Goal: Ask a question: Seek information or help from site administrators or community

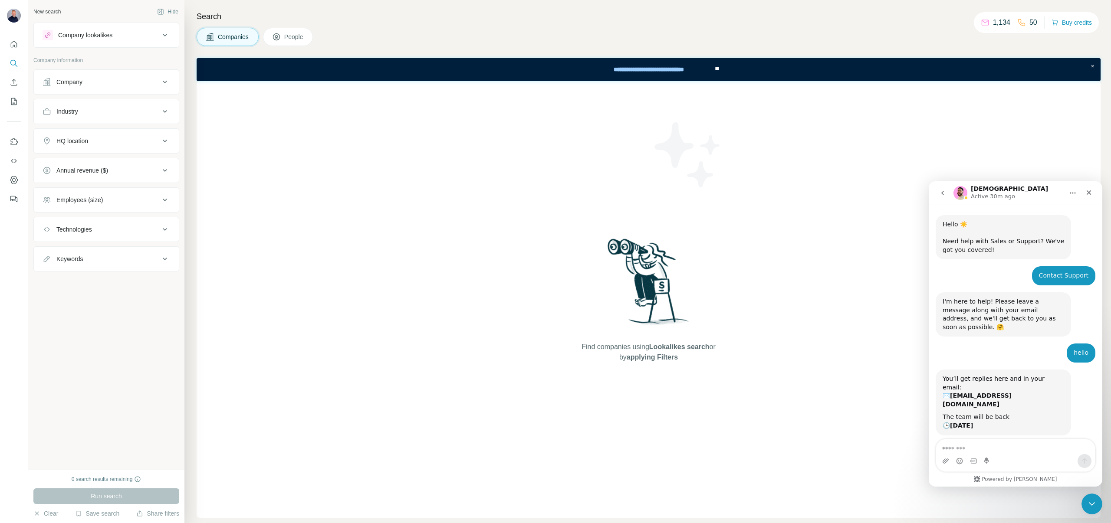
scroll to position [996, 0]
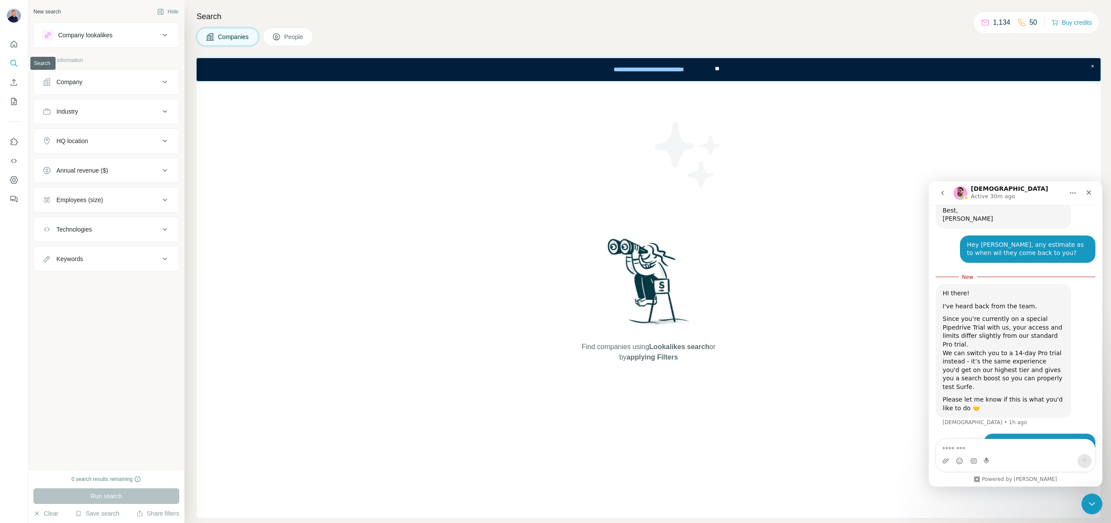
click at [15, 63] on icon "Search" at bounding box center [14, 63] width 9 height 9
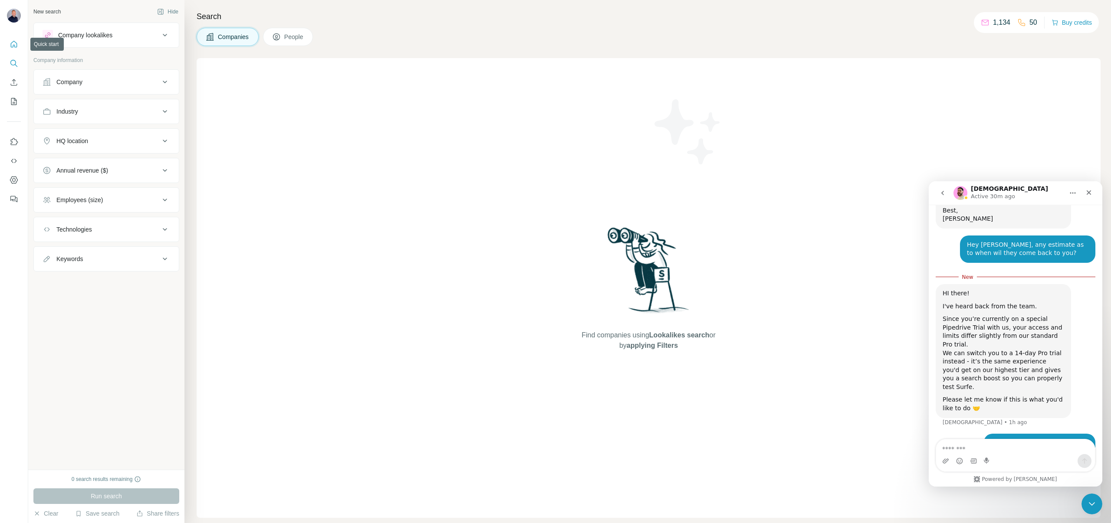
click at [15, 46] on icon "Quick start" at bounding box center [14, 44] width 9 height 9
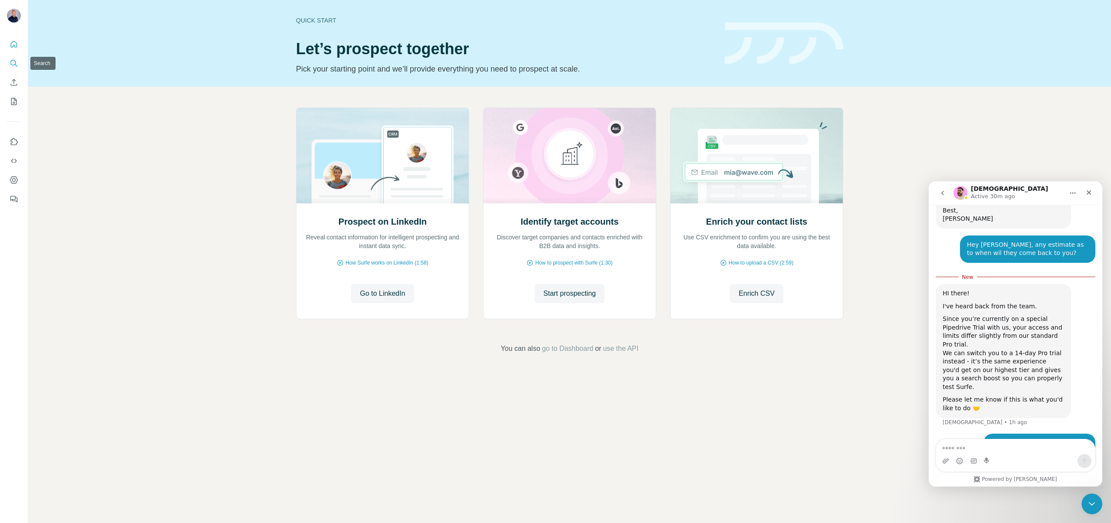
click at [16, 66] on icon "Search" at bounding box center [16, 65] width 3 height 3
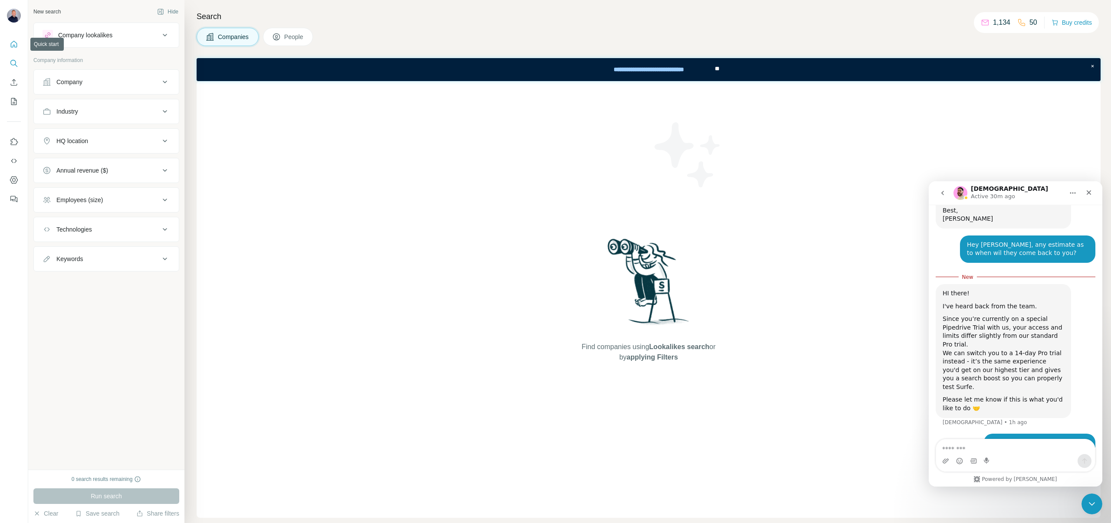
click at [13, 46] on icon "Quick start" at bounding box center [14, 44] width 9 height 9
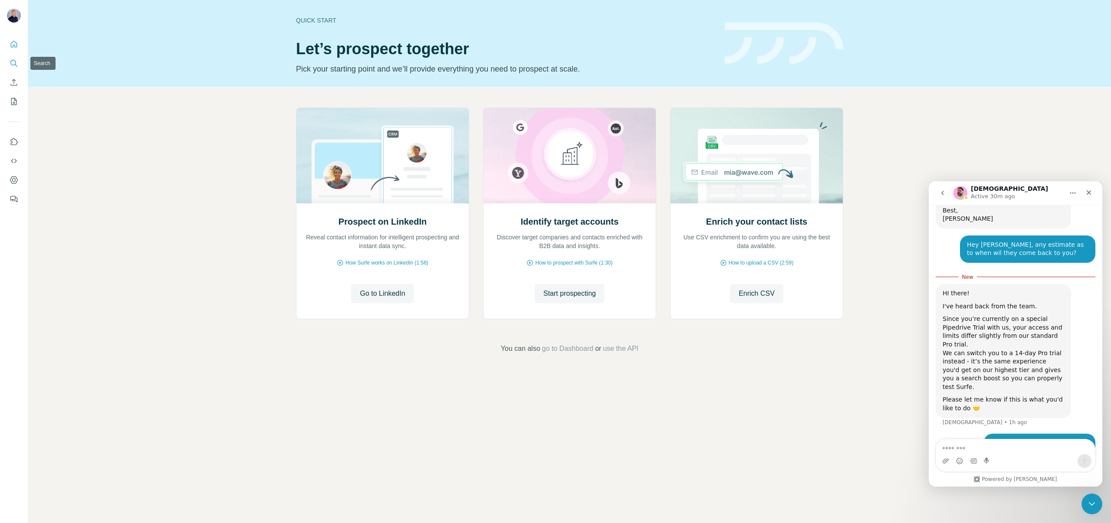
click at [13, 64] on icon "Search" at bounding box center [14, 63] width 9 height 9
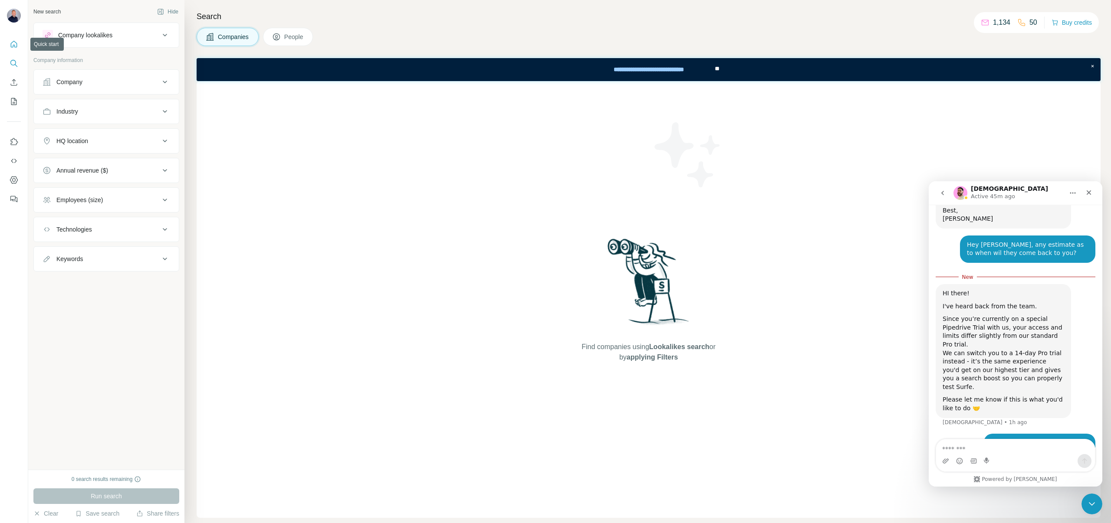
click at [10, 44] on icon "Quick start" at bounding box center [14, 44] width 9 height 9
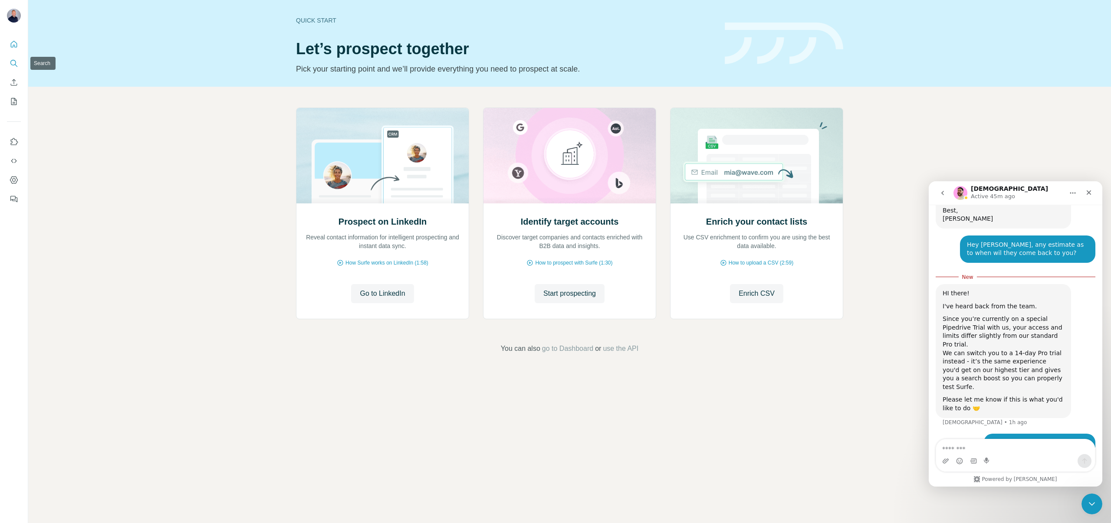
click at [15, 64] on icon "Search" at bounding box center [14, 63] width 9 height 9
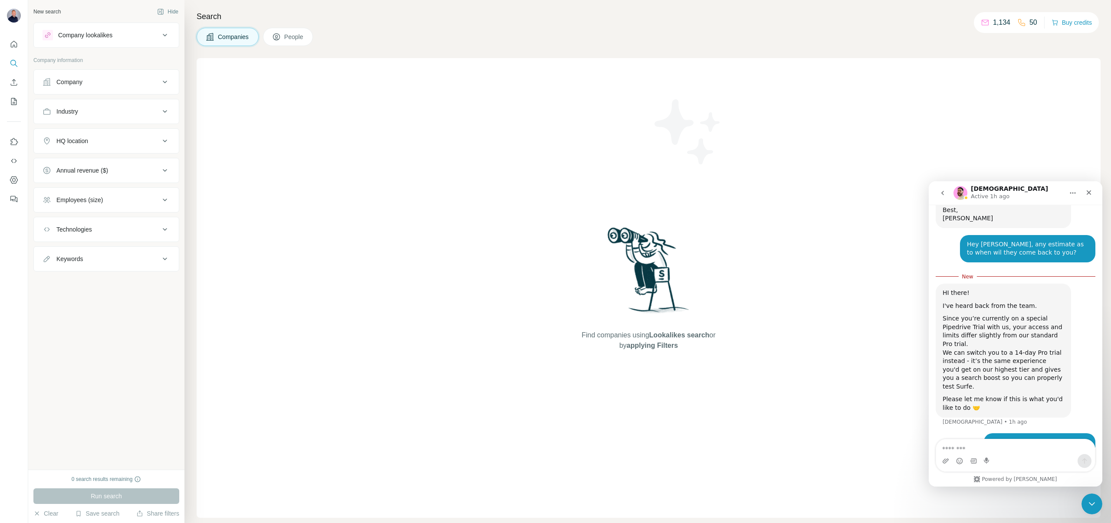
scroll to position [996, 0]
click at [989, 453] on textarea "Message…" at bounding box center [1015, 446] width 159 height 15
type textarea "**********"
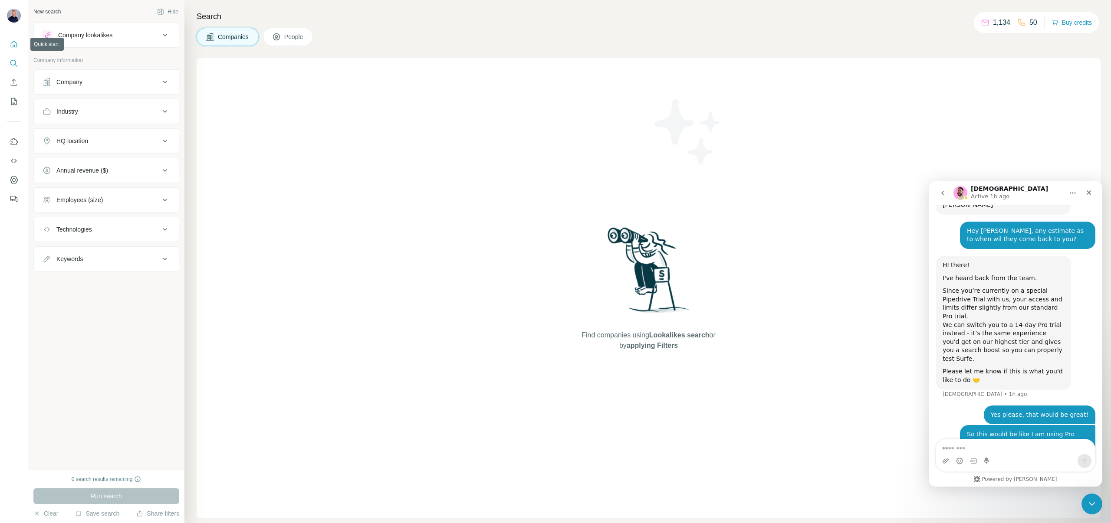
click at [13, 44] on icon "Quick start" at bounding box center [14, 44] width 9 height 9
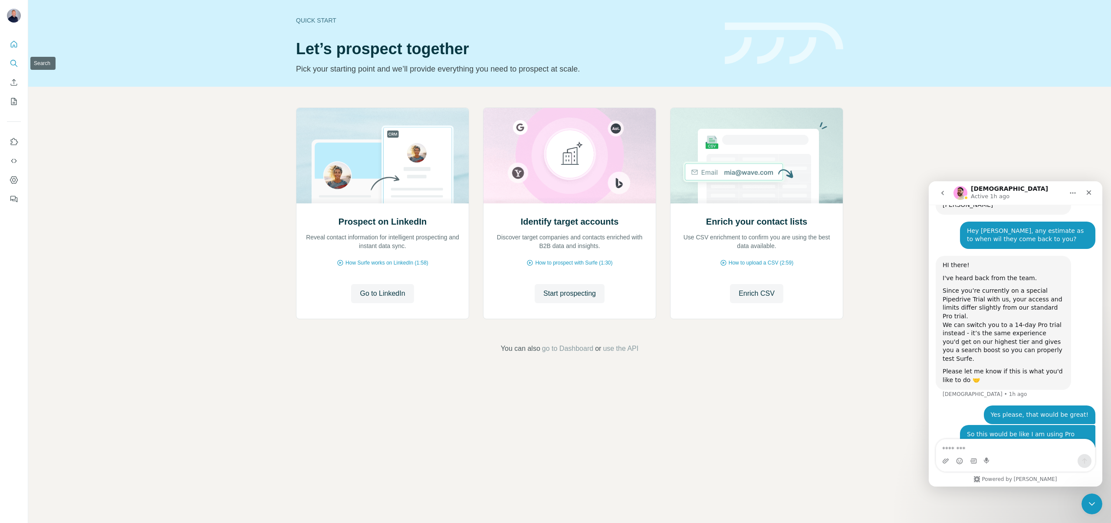
click at [14, 61] on icon "Search" at bounding box center [14, 63] width 9 height 9
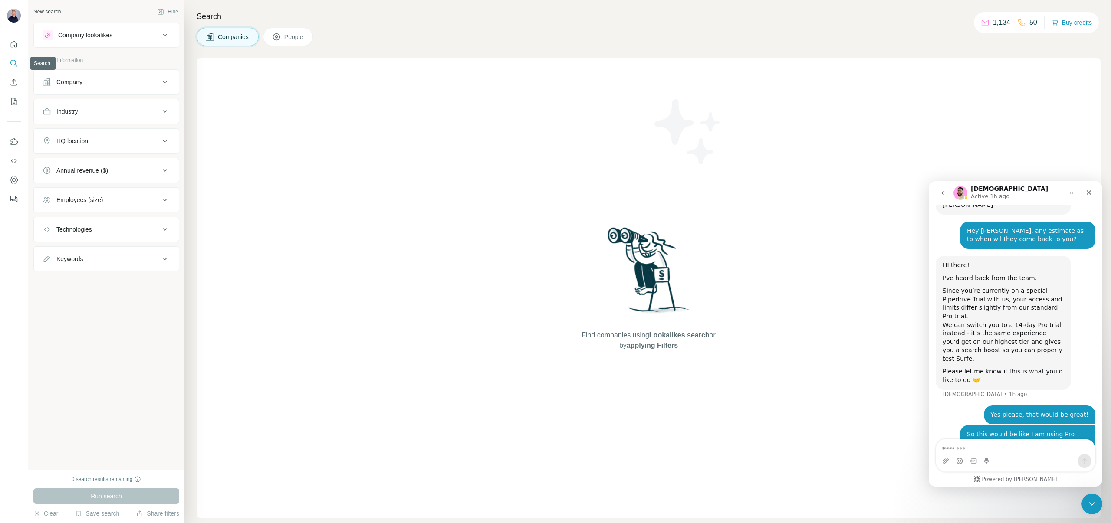
click at [14, 66] on icon "Search" at bounding box center [14, 63] width 9 height 9
click at [16, 43] on icon "Quick start" at bounding box center [14, 44] width 9 height 9
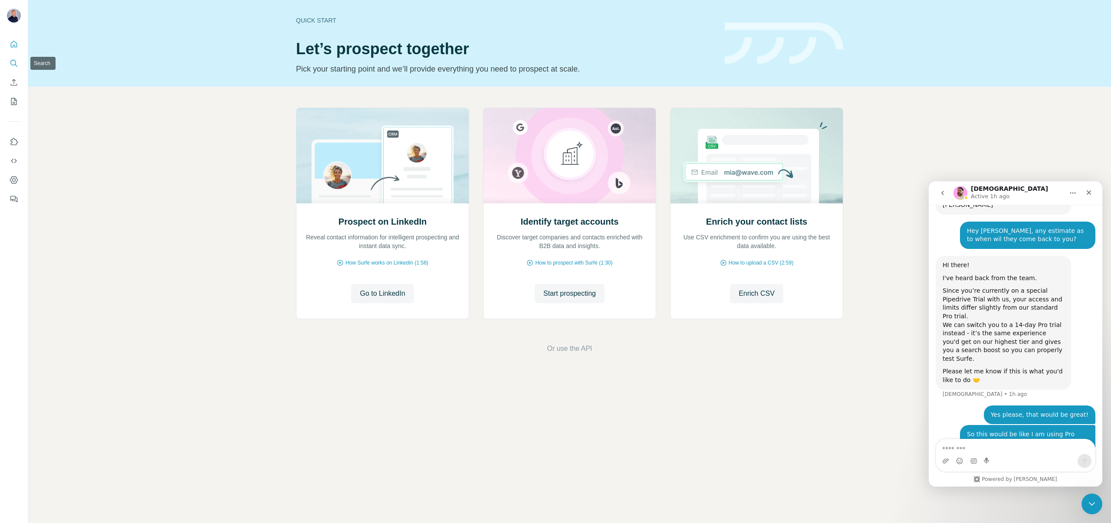
click at [14, 62] on icon "Search" at bounding box center [14, 63] width 9 height 9
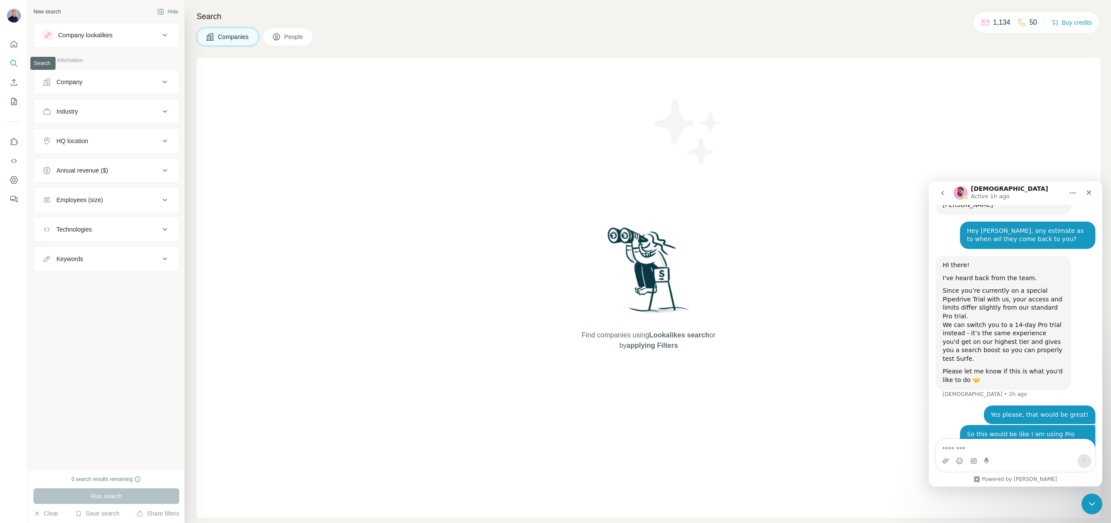
click at [14, 60] on icon "Search" at bounding box center [13, 63] width 6 height 6
click at [16, 45] on icon "Quick start" at bounding box center [14, 44] width 9 height 9
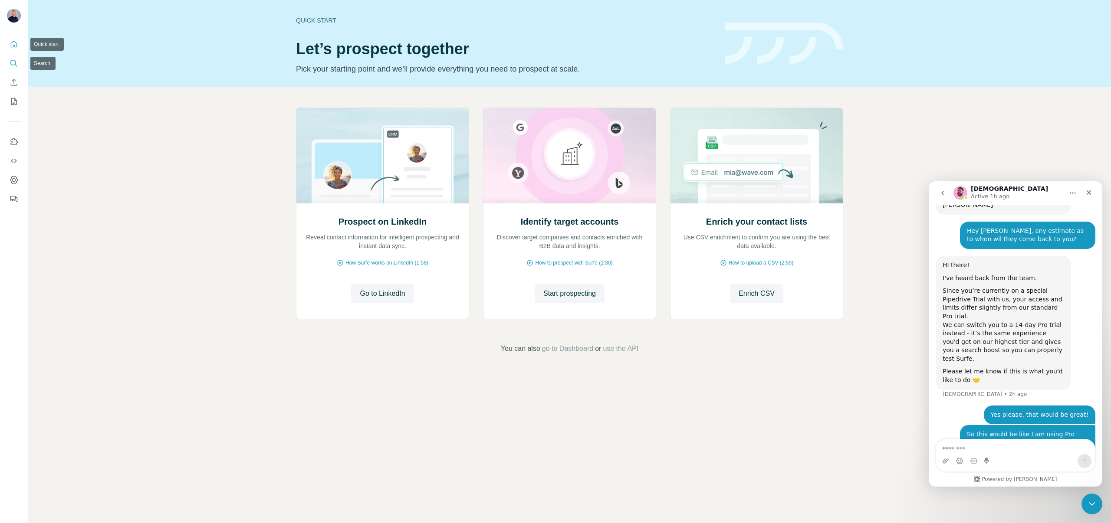
click at [13, 67] on icon "Search" at bounding box center [14, 63] width 9 height 9
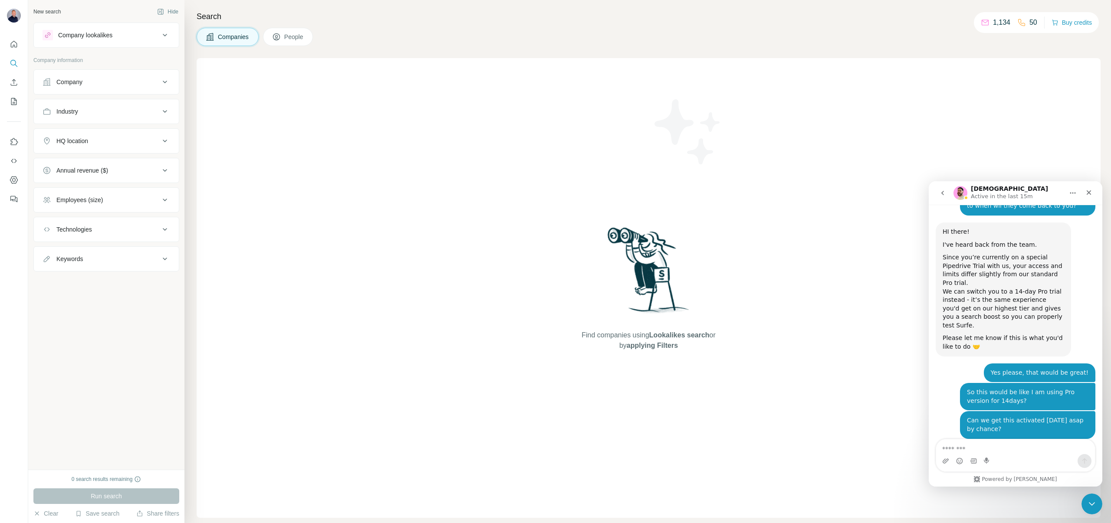
scroll to position [1058, 0]
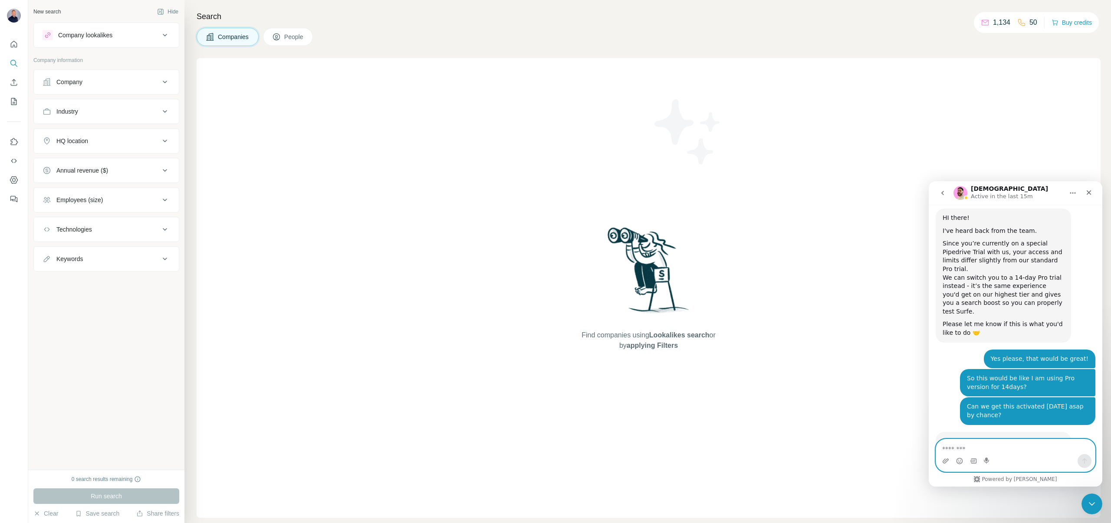
click at [960, 453] on textarea "Message…" at bounding box center [1015, 446] width 159 height 15
click at [11, 45] on icon "Quick start" at bounding box center [14, 44] width 9 height 9
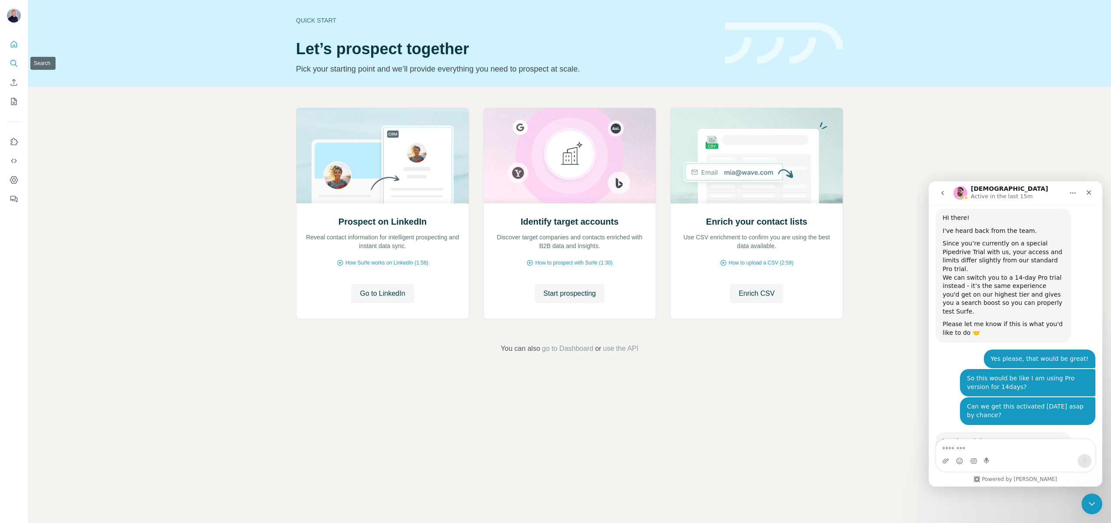
click at [15, 65] on icon "Search" at bounding box center [14, 63] width 9 height 9
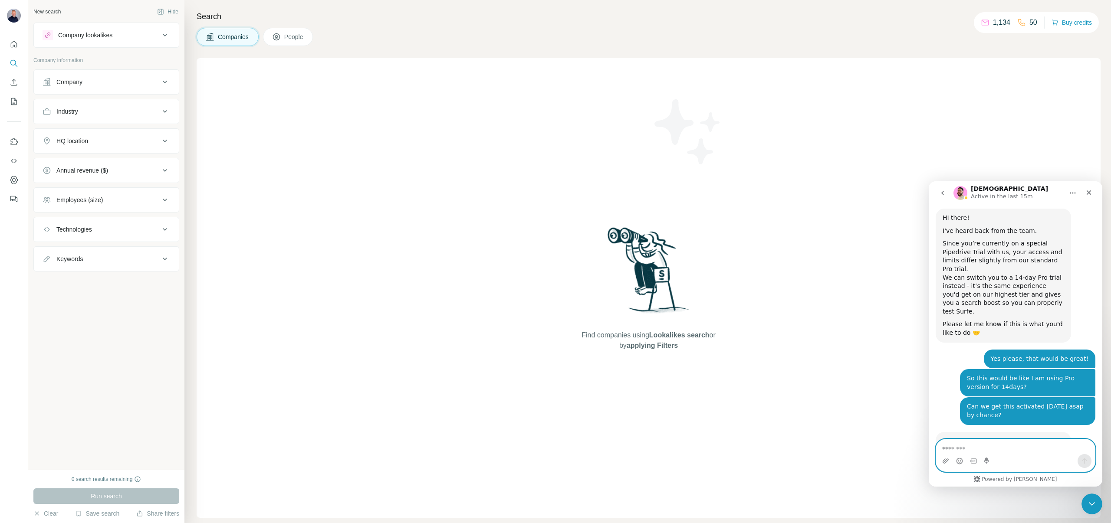
click at [1011, 453] on textarea "Message…" at bounding box center [1015, 446] width 159 height 15
type textarea "**********"
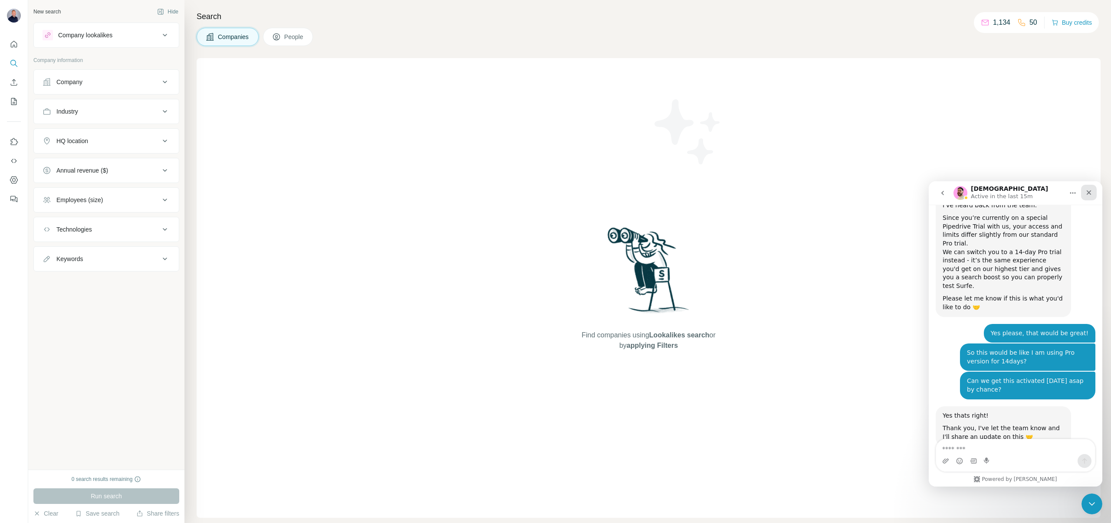
click at [1090, 193] on icon "Close" at bounding box center [1088, 192] width 7 height 7
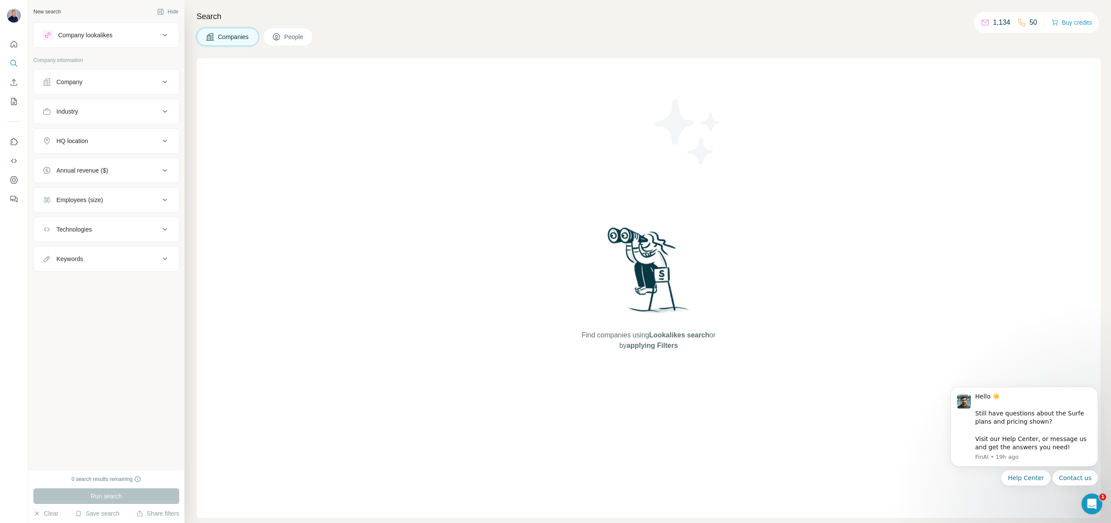
scroll to position [1075, 0]
click at [1032, 443] on div "Hello ☀️ ​ Still have questions about the Surfe plans and pricing shown? ​ Visi…" at bounding box center [1033, 422] width 116 height 59
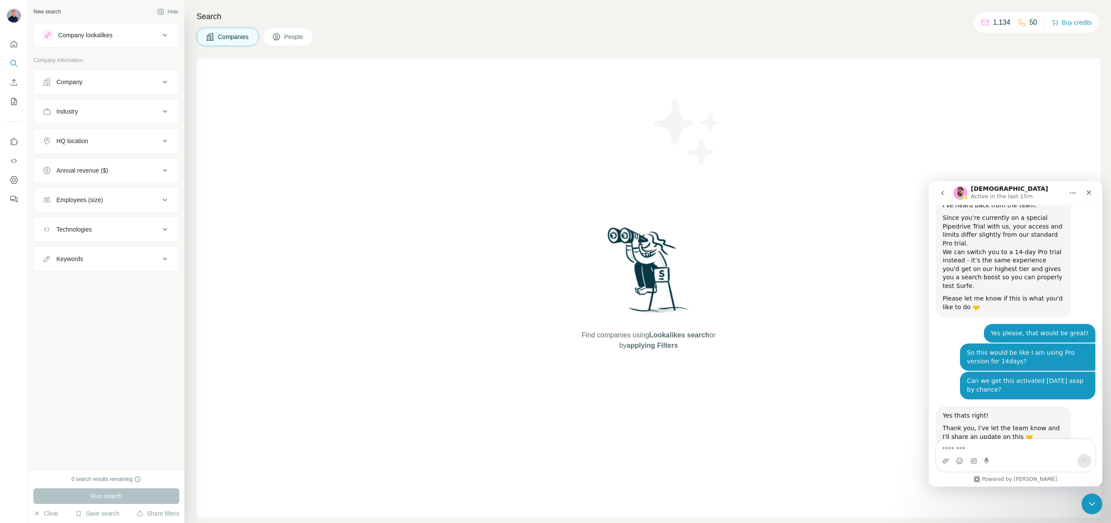
scroll to position [0, 0]
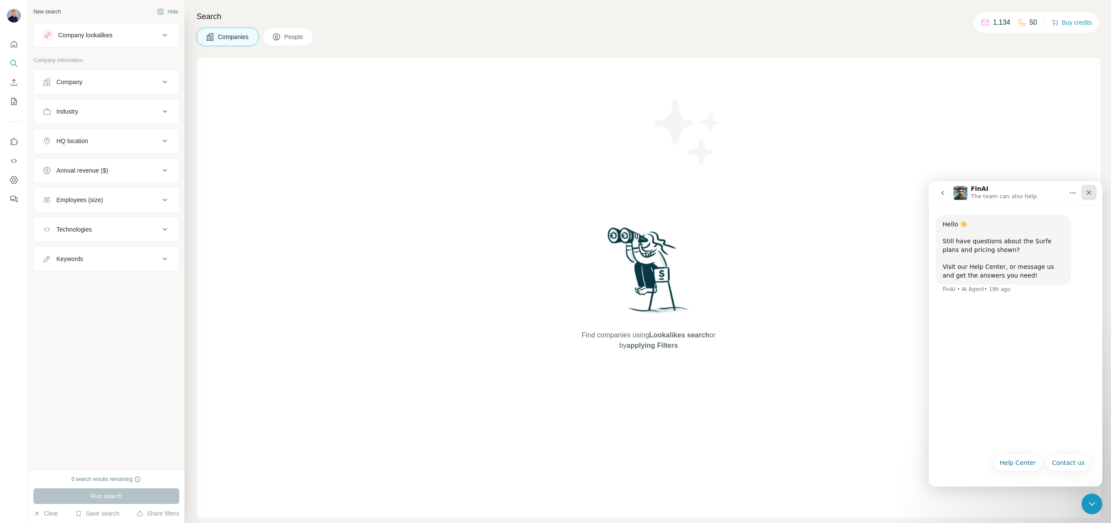
click at [1090, 190] on icon "Close" at bounding box center [1088, 192] width 5 height 5
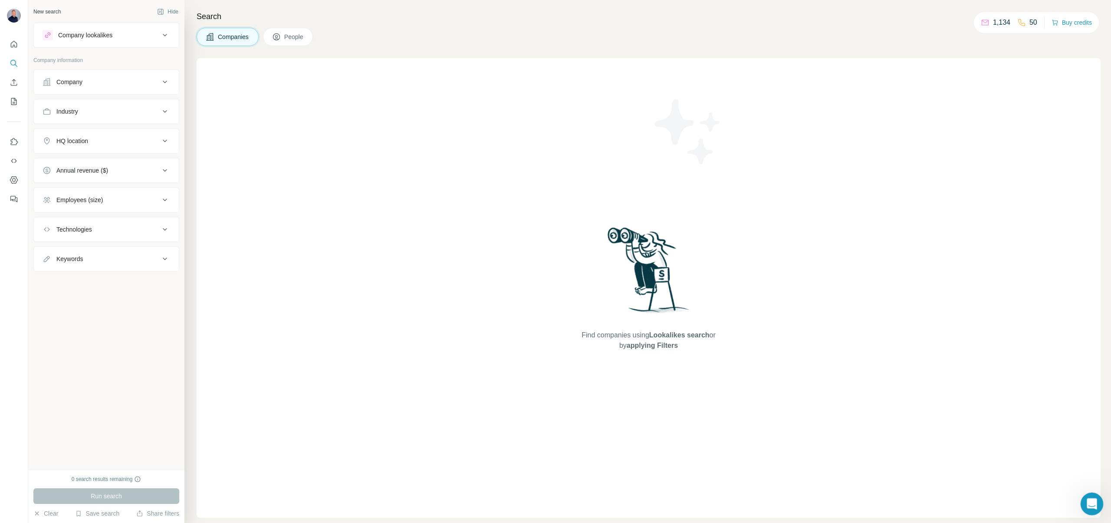
click at [1090, 502] on icon "Open Intercom Messenger" at bounding box center [1090, 503] width 14 height 14
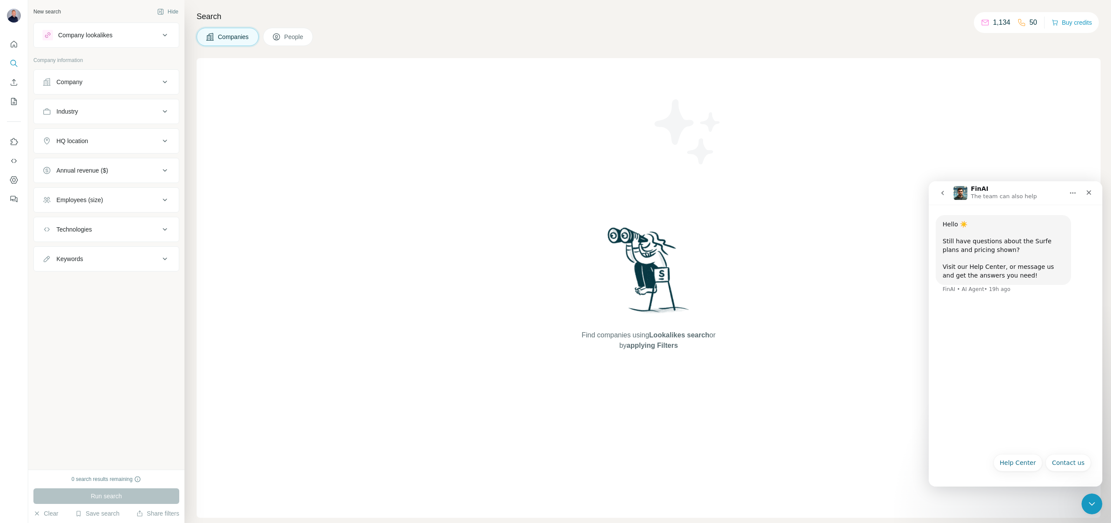
click at [942, 192] on icon "go back" at bounding box center [942, 193] width 3 height 4
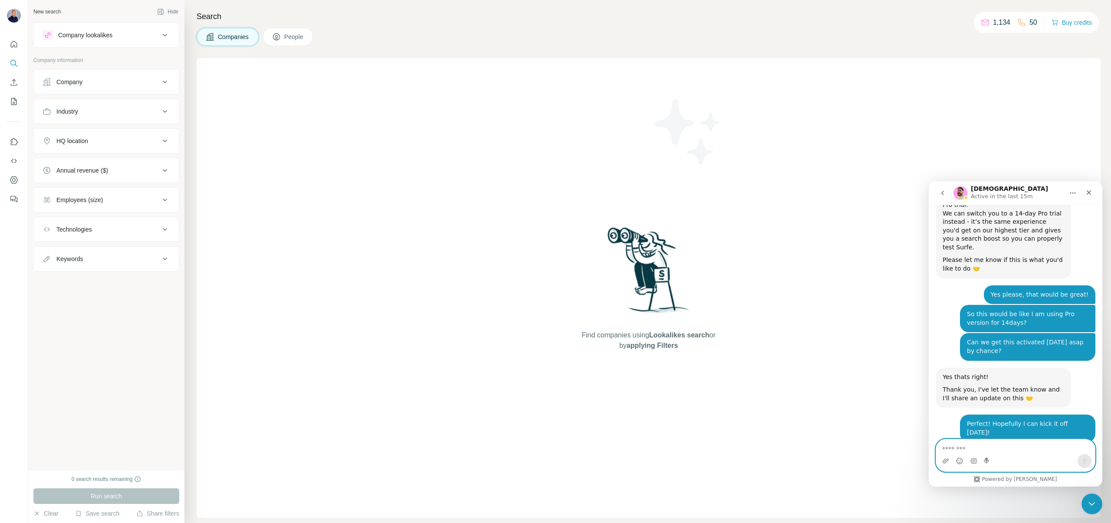
scroll to position [1117, 0]
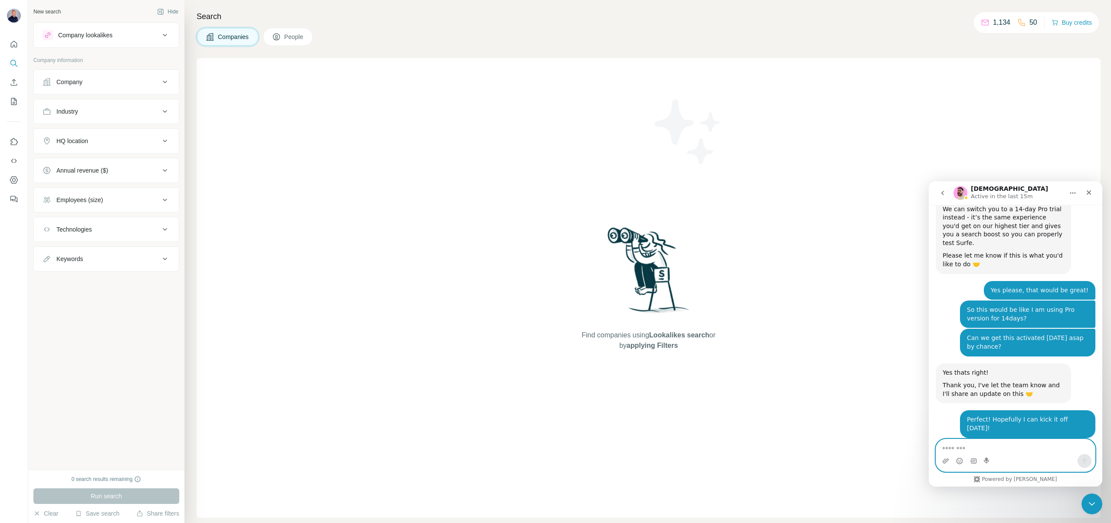
click at [955, 452] on textarea "Message…" at bounding box center [1015, 446] width 159 height 15
type textarea "**********"
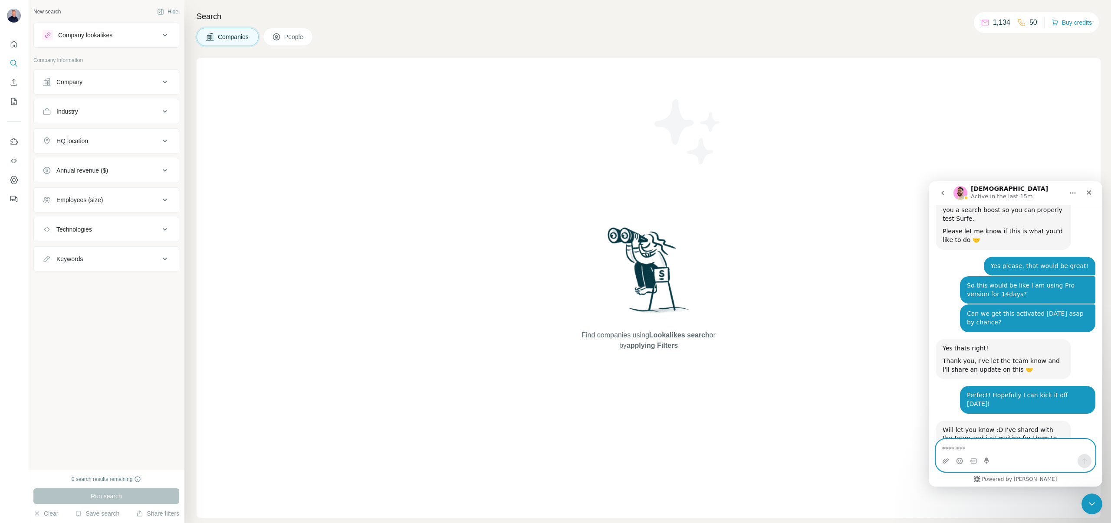
scroll to position [1144, 0]
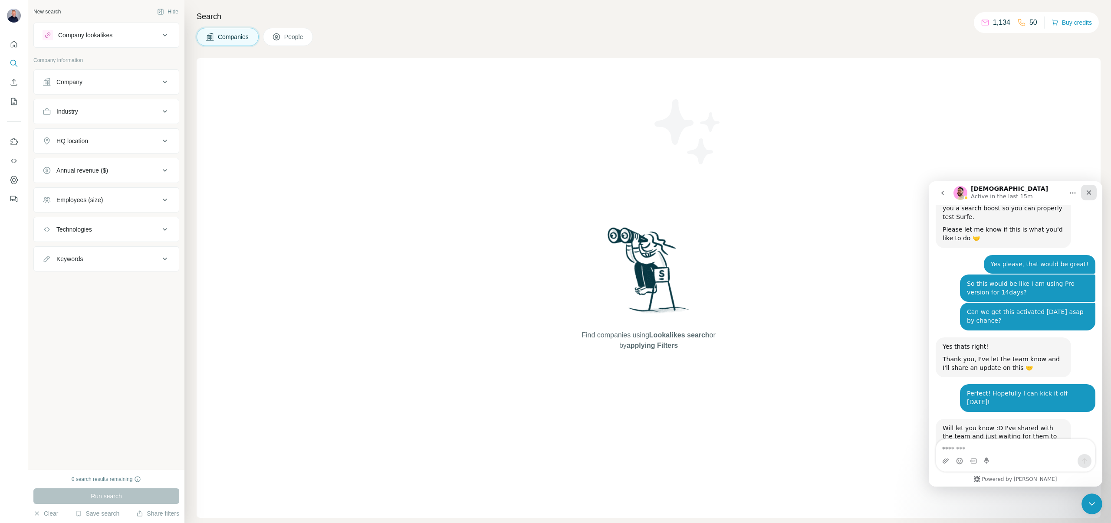
click at [1090, 189] on icon "Close" at bounding box center [1088, 192] width 7 height 7
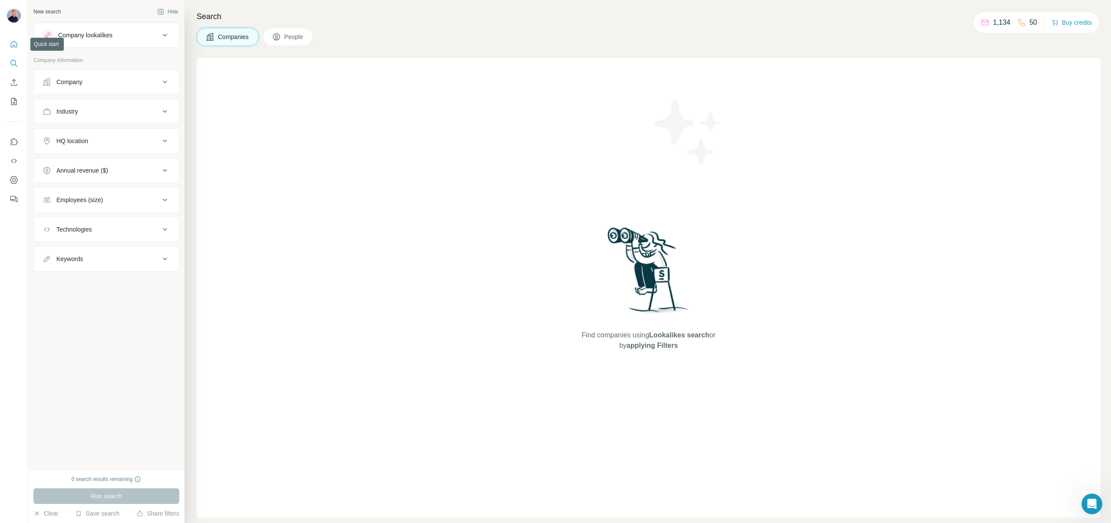
click at [13, 42] on icon "Quick start" at bounding box center [14, 44] width 9 height 9
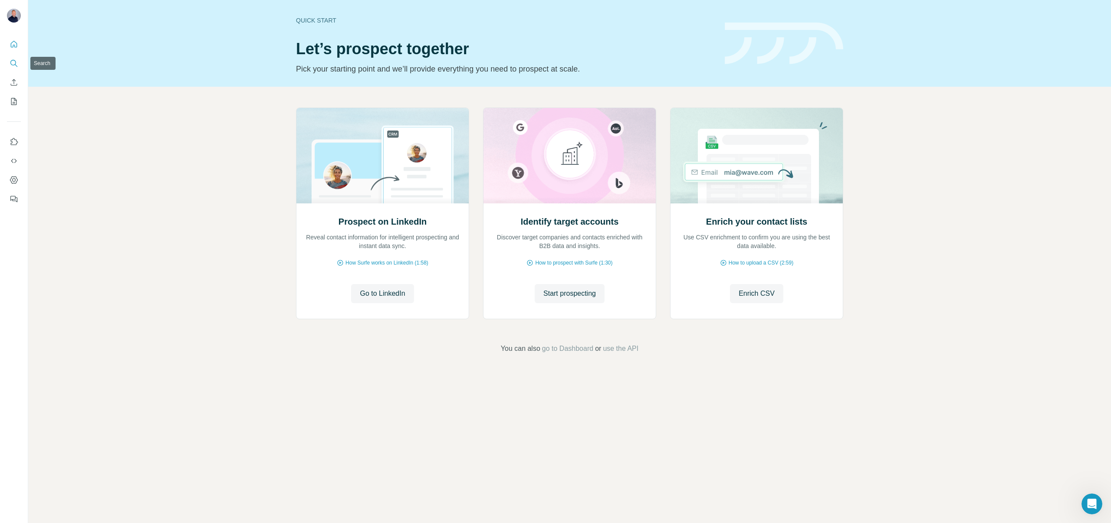
click at [17, 59] on icon "Search" at bounding box center [14, 63] width 9 height 9
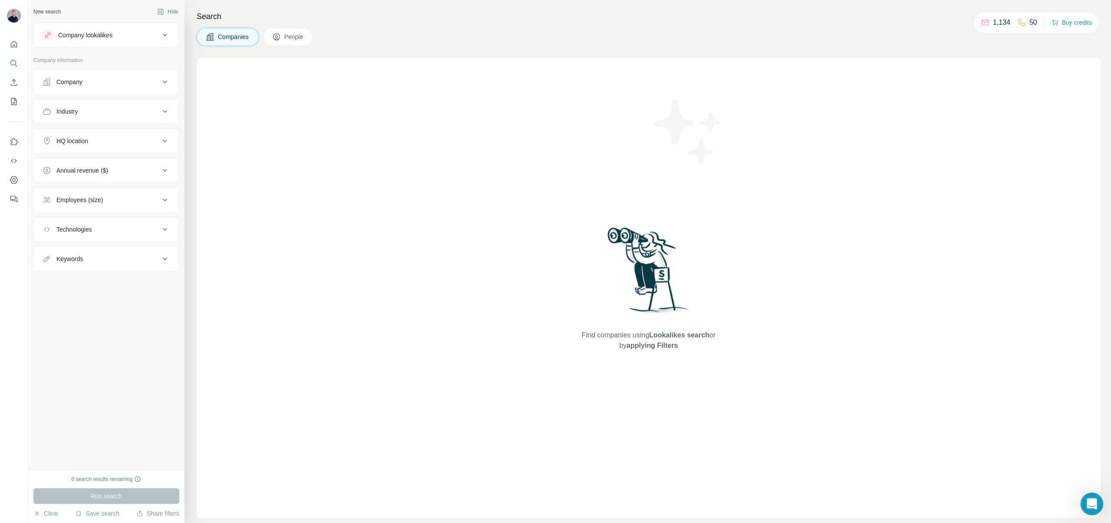
click at [1085, 498] on div "Open Intercom Messenger" at bounding box center [1090, 502] width 29 height 29
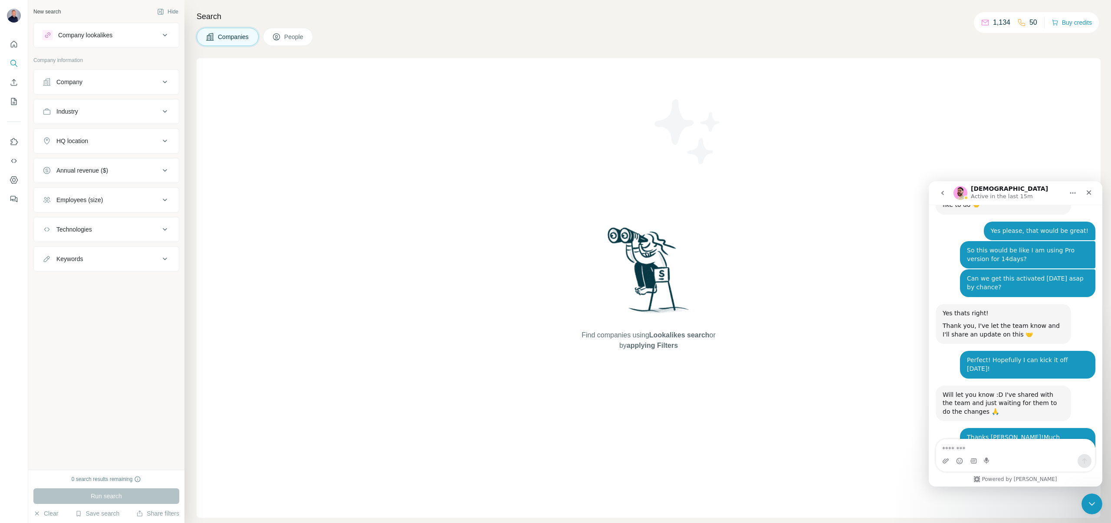
scroll to position [1186, 0]
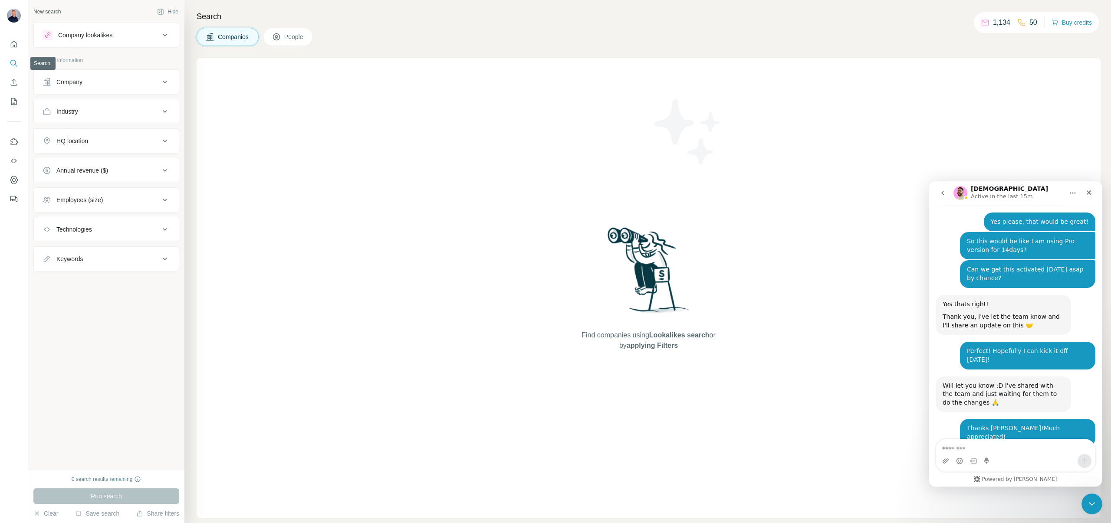
click at [13, 62] on icon "Search" at bounding box center [14, 63] width 9 height 9
click at [16, 44] on icon "Quick start" at bounding box center [14, 44] width 9 height 9
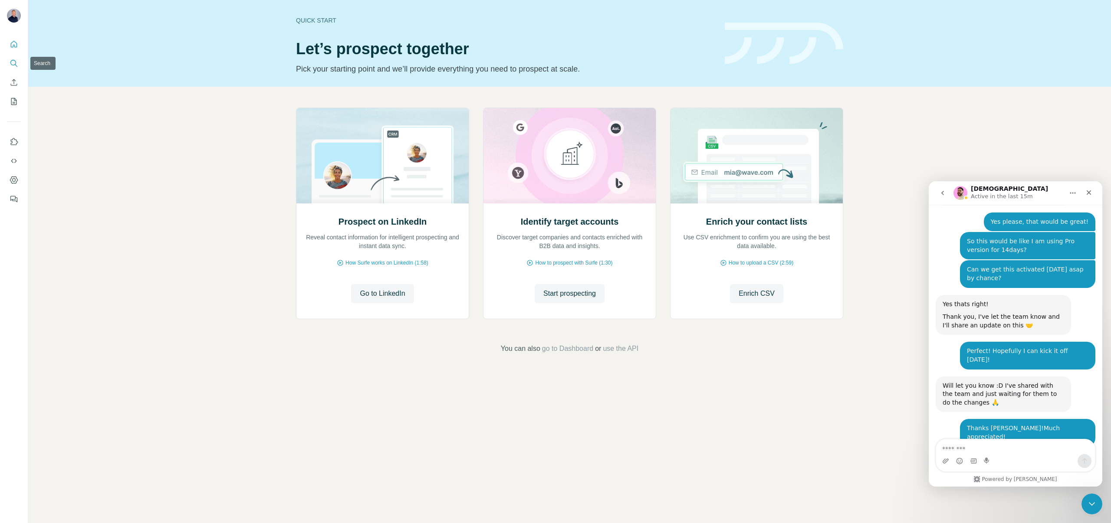
click at [13, 66] on icon "Search" at bounding box center [14, 63] width 9 height 9
